Goal: Complete application form: Complete application form

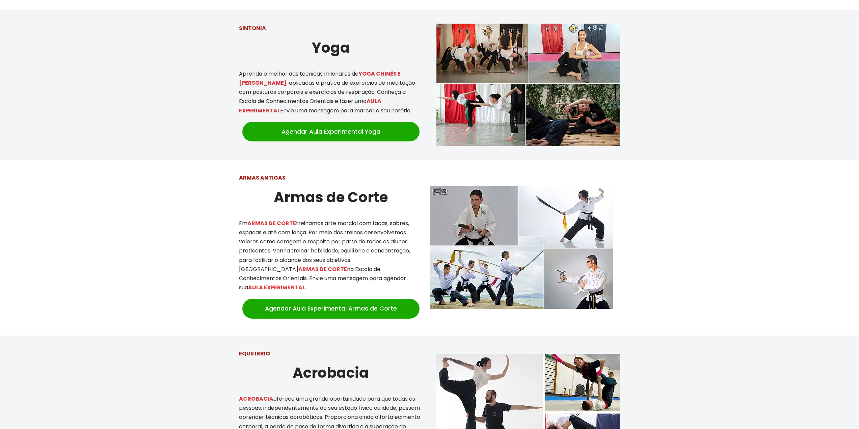
scroll to position [777, 0]
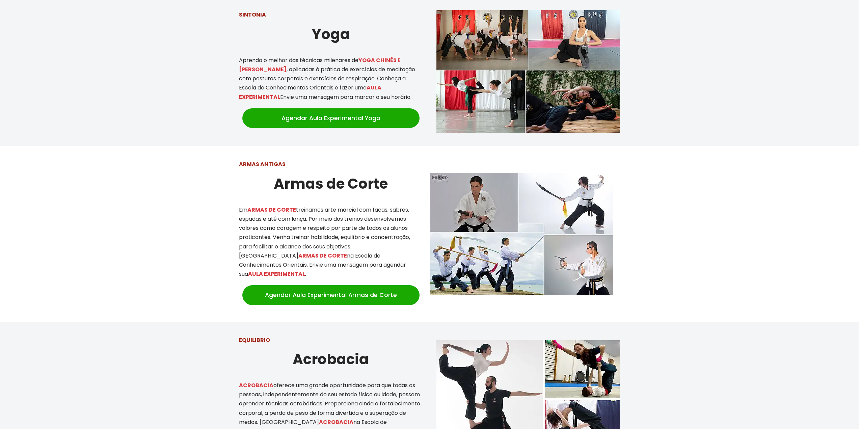
click at [498, 259] on img at bounding box center [522, 234] width 184 height 123
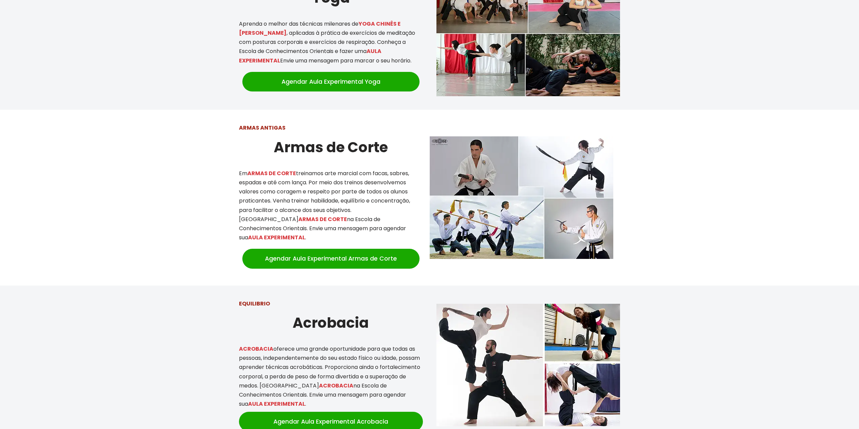
scroll to position [0, 0]
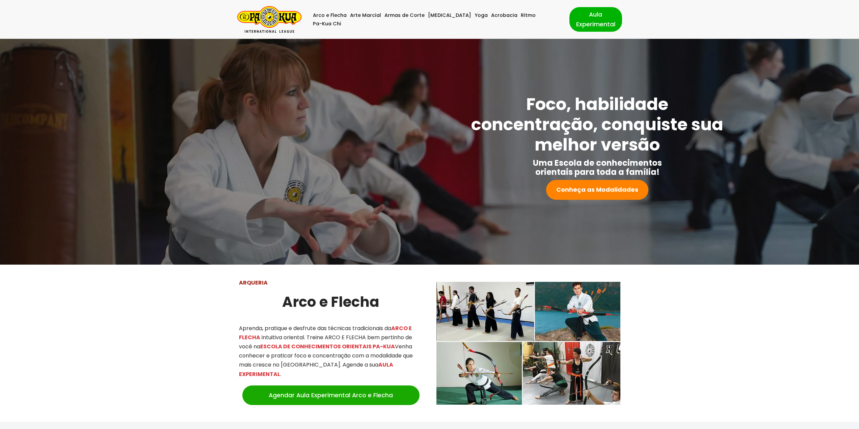
drag, startPoint x: 638, startPoint y: 0, endPoint x: 616, endPoint y: -41, distance: 46.7
click at [581, 19] on link "Aula Experimental" at bounding box center [596, 19] width 53 height 24
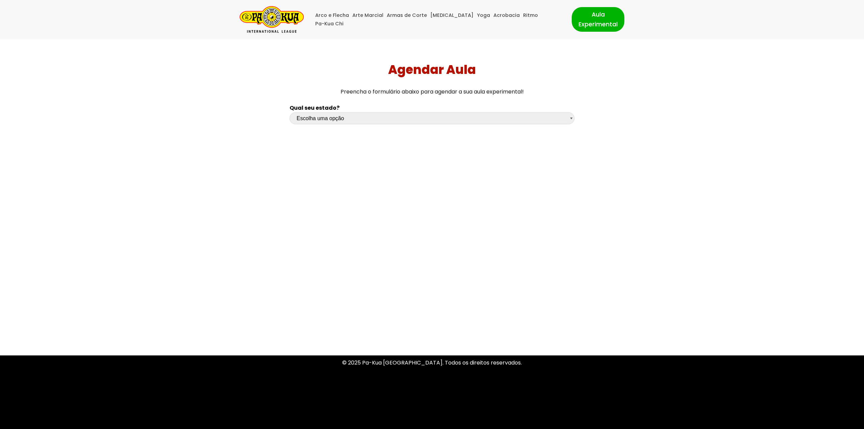
drag, startPoint x: 480, startPoint y: 112, endPoint x: 471, endPoint y: 119, distance: 10.9
click at [479, 113] on select "Escolha uma opção Rio Grande do Sul Santa Catarina Paraná São Paulo Rio de Jane…" at bounding box center [432, 118] width 285 height 12
select select "rn"
click at [290, 112] on select "Escolha uma opção Rio Grande do Sul Santa Catarina Paraná São Paulo Rio de Jane…" at bounding box center [432, 118] width 285 height 12
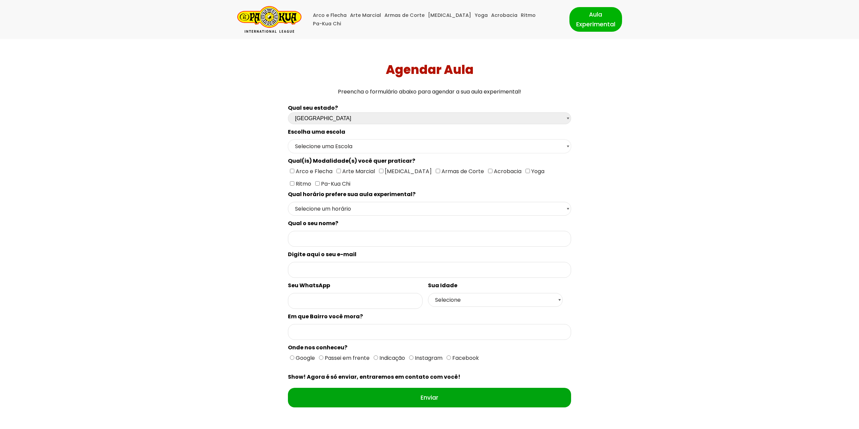
click at [348, 147] on select "Selecione uma Escola Natal - Escola Morro Branco Parnamirim - Escola Nova Parna…" at bounding box center [429, 146] width 283 height 14
select select "Parnamirim - Escola Nova Parnamirim"
click at [288, 139] on select "Selecione uma Escola Natal - Escola Morro Branco Parnamirim - Escola Nova Parna…" at bounding box center [429, 146] width 283 height 14
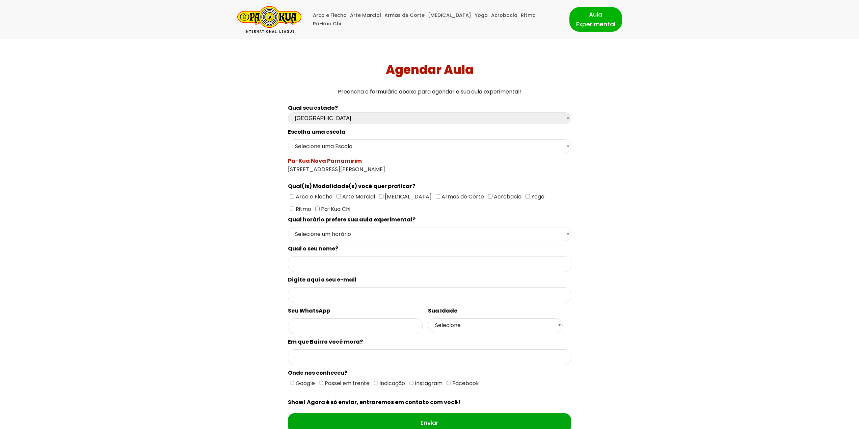
click at [342, 232] on select "Selecione um horário Manhã Tarde Noite" at bounding box center [429, 234] width 283 height 14
click at [342, 263] on input "Formulário de contacto" at bounding box center [429, 264] width 283 height 16
click at [288, 293] on div "Qual seu estado? Escolha uma opção Rio Grande do Sul Santa Catarina Paraná São …" at bounding box center [430, 275] width 290 height 350
drag, startPoint x: 301, startPoint y: 299, endPoint x: 253, endPoint y: 295, distance: 48.1
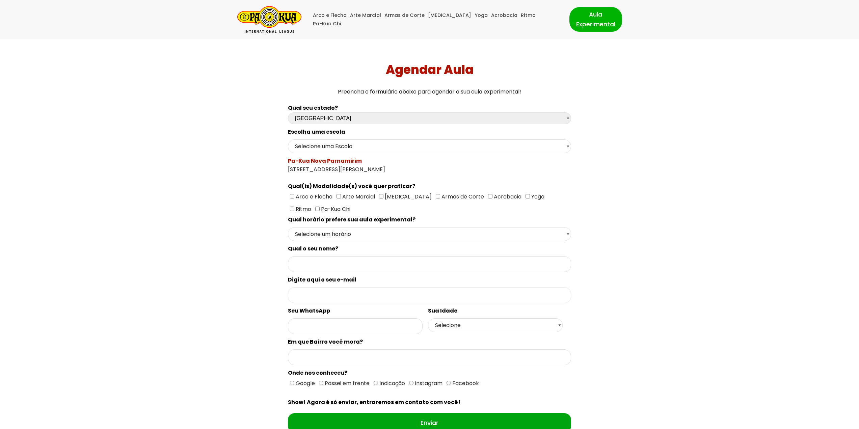
click at [299, 300] on input "Formulário de contacto" at bounding box center [429, 295] width 283 height 16
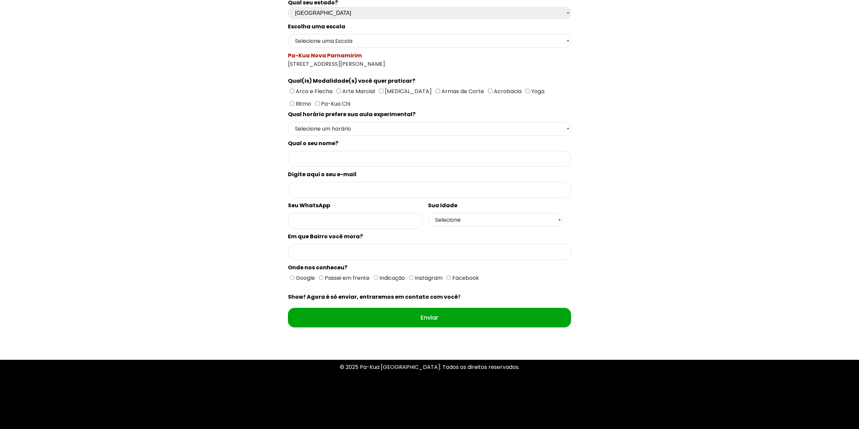
scroll to position [110, 0]
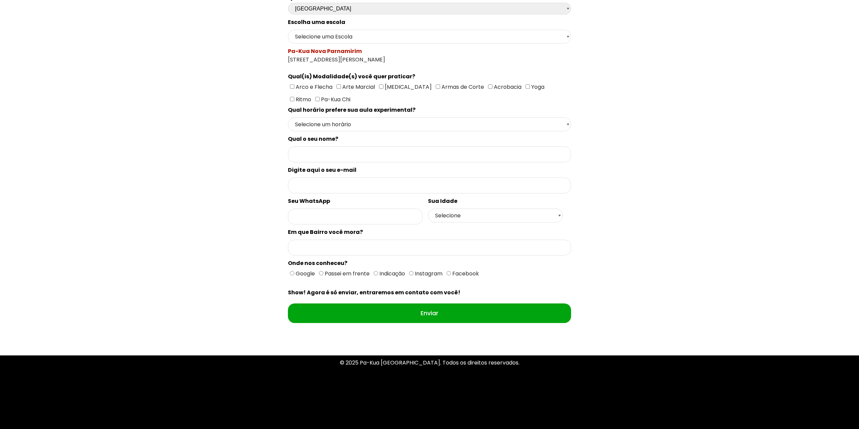
click at [459, 207] on div "Sua Idade Selecione 18 19 20 21 22 23 24 25 26 27 28 29 30 31 32 33 34 35 36 37…" at bounding box center [495, 211] width 135 height 29
click at [460, 215] on select "Selecione 18 19 20 21 22 23 24 25 26 27 28 29 30 31 32 33 34 35 36 37 38 39 40 …" at bounding box center [495, 216] width 135 height 14
click at [171, 192] on div "Qual seu estado? Escolha uma opção Rio Grande do Sul Santa Catarina Paraná São …" at bounding box center [430, 165] width 602 height 350
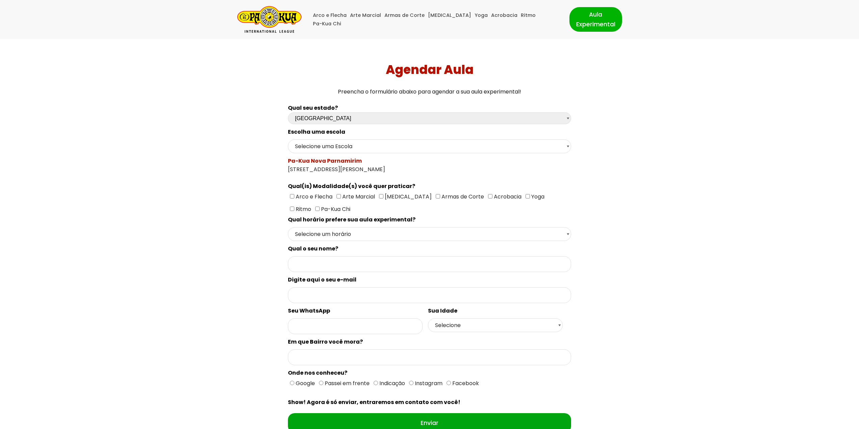
drag, startPoint x: 207, startPoint y: 302, endPoint x: 207, endPoint y: 16, distance: 286.0
